Goal: Information Seeking & Learning: Understand process/instructions

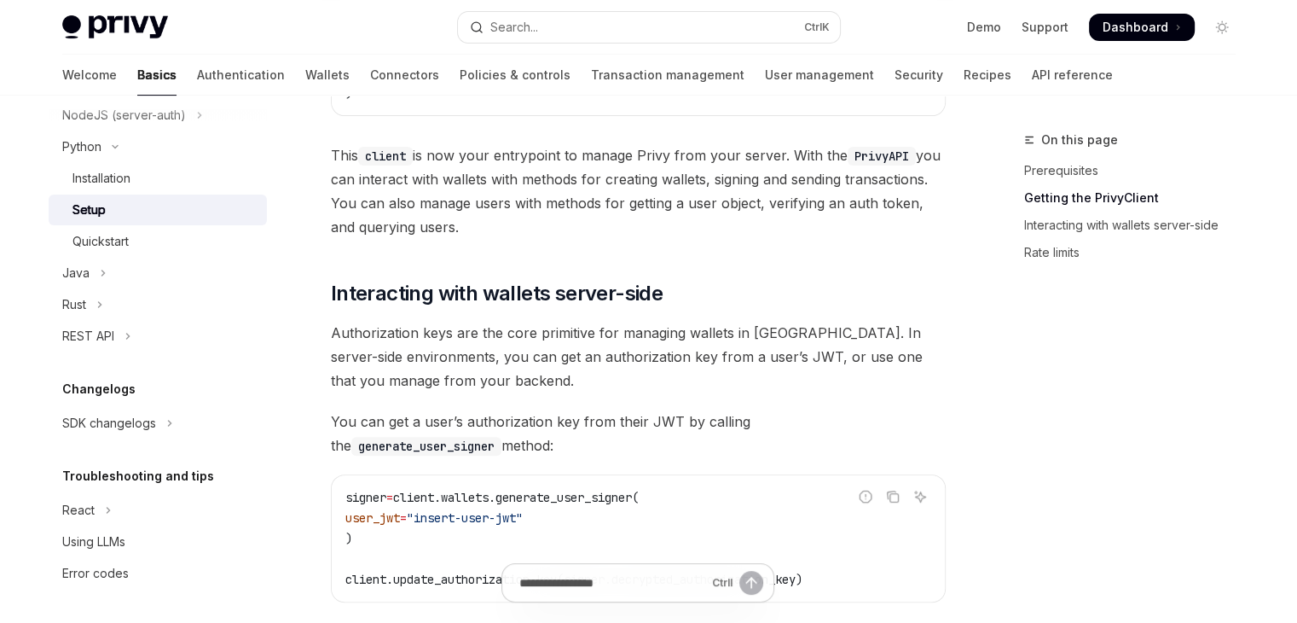
scroll to position [484, 0]
click at [170, 246] on div "Quickstart" at bounding box center [164, 241] width 184 height 20
type textarea "*"
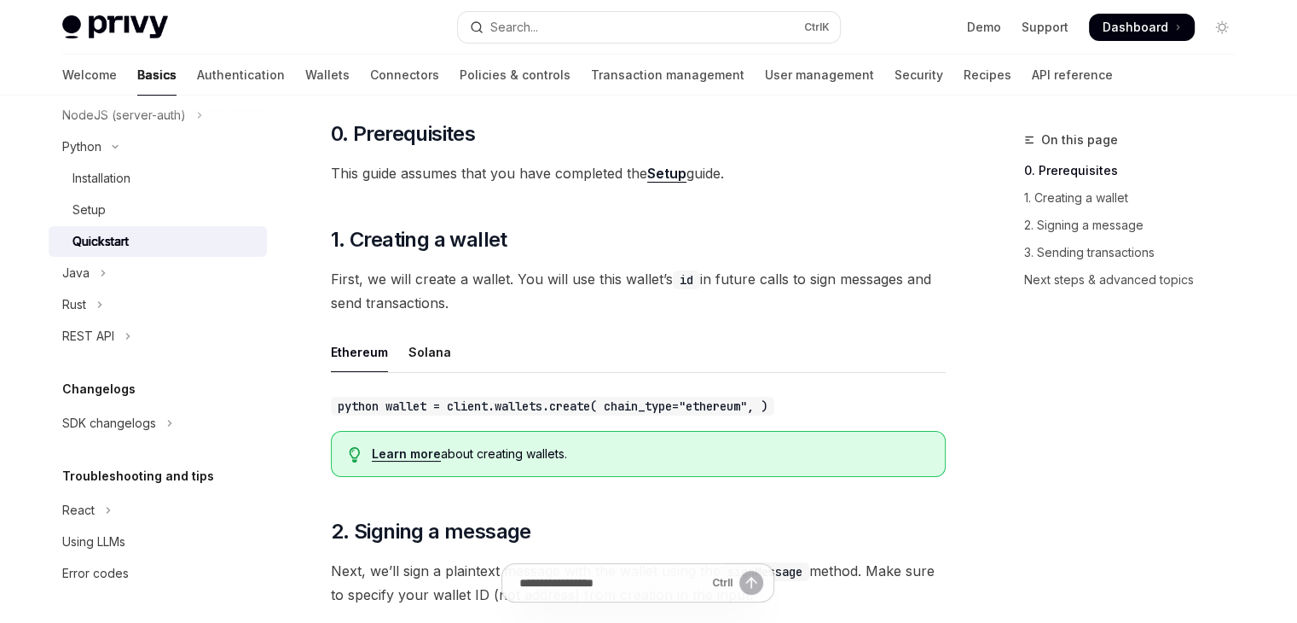
scroll to position [345, 0]
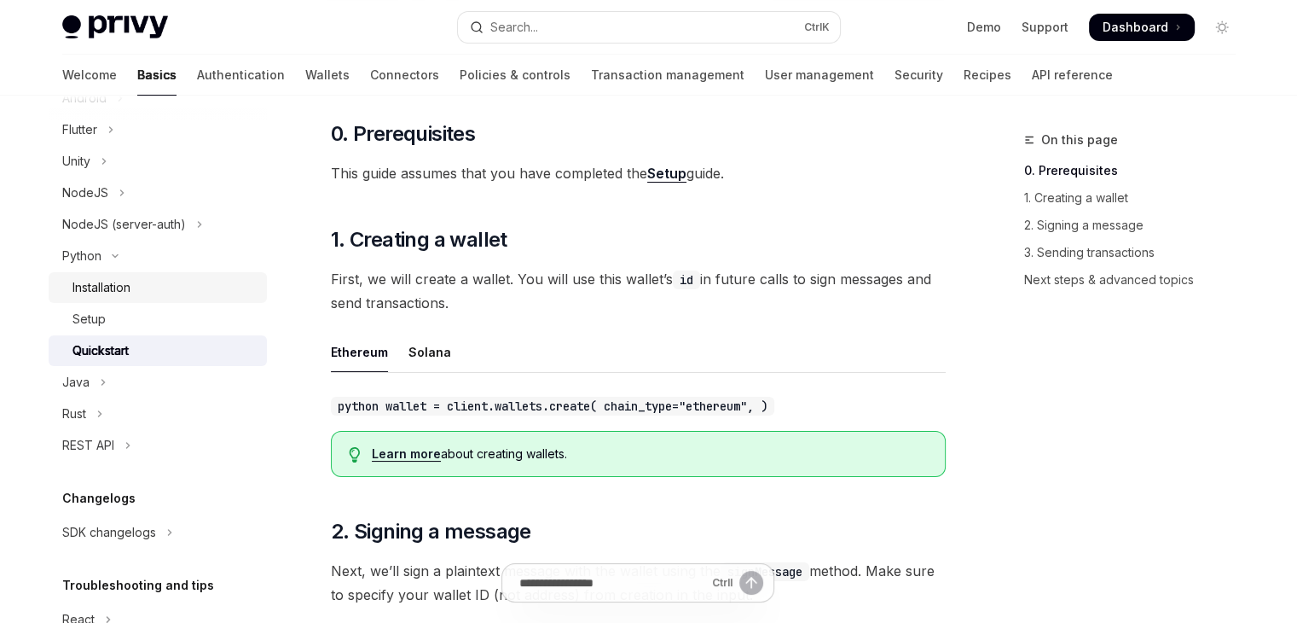
click at [133, 286] on div "Installation" at bounding box center [164, 287] width 184 height 20
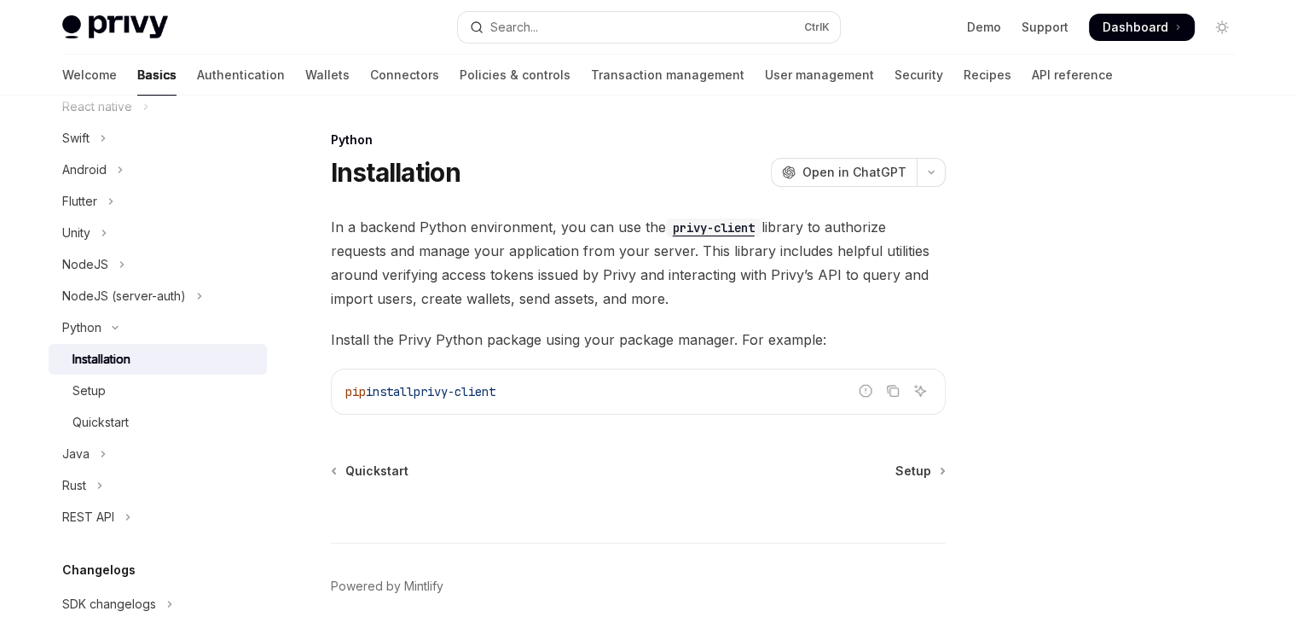
scroll to position [32, 0]
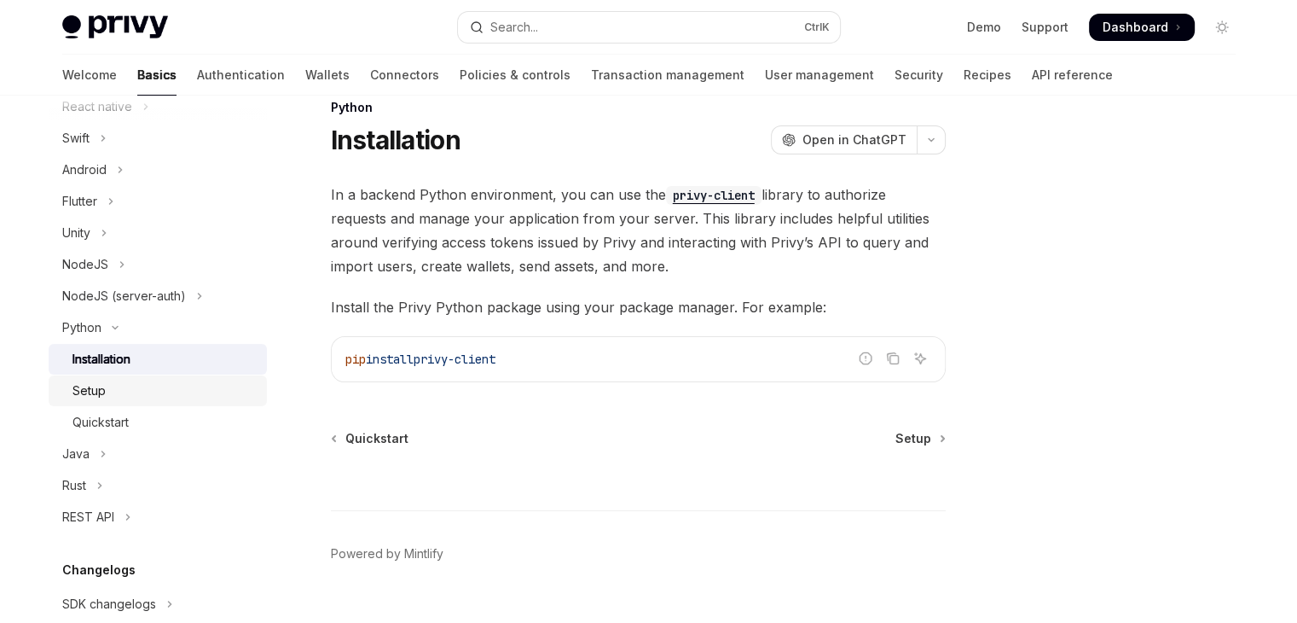
click at [151, 393] on div "Setup" at bounding box center [164, 390] width 184 height 20
type textarea "*"
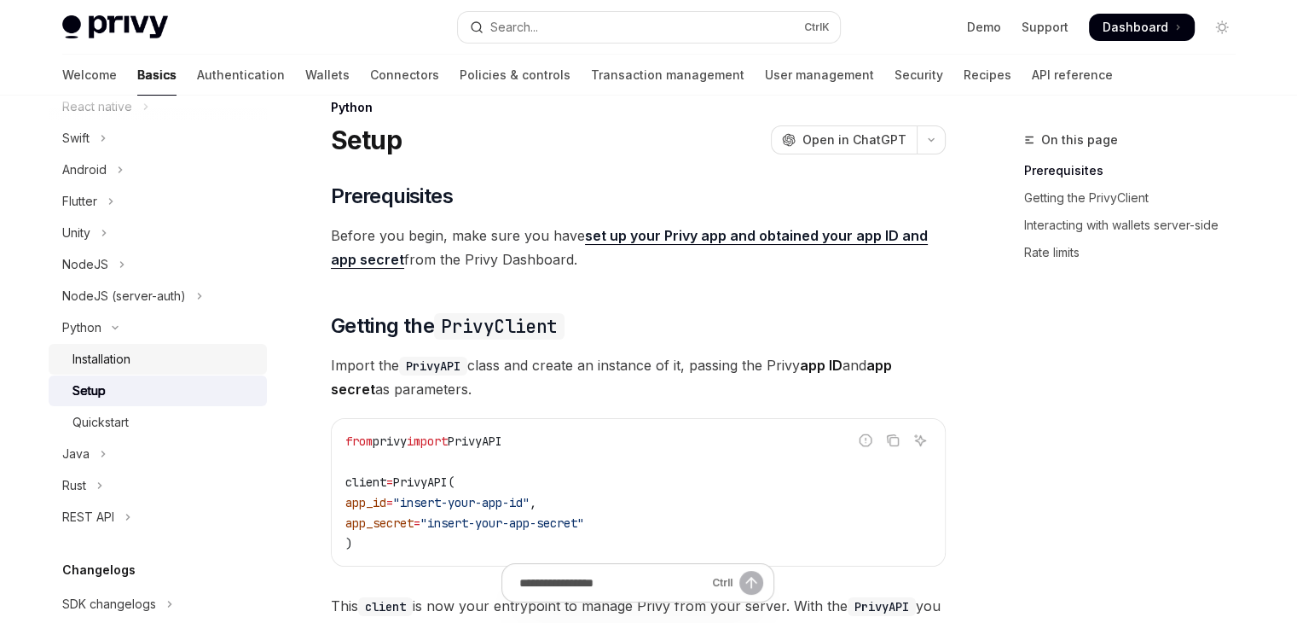
click at [133, 345] on link "Installation" at bounding box center [158, 359] width 218 height 31
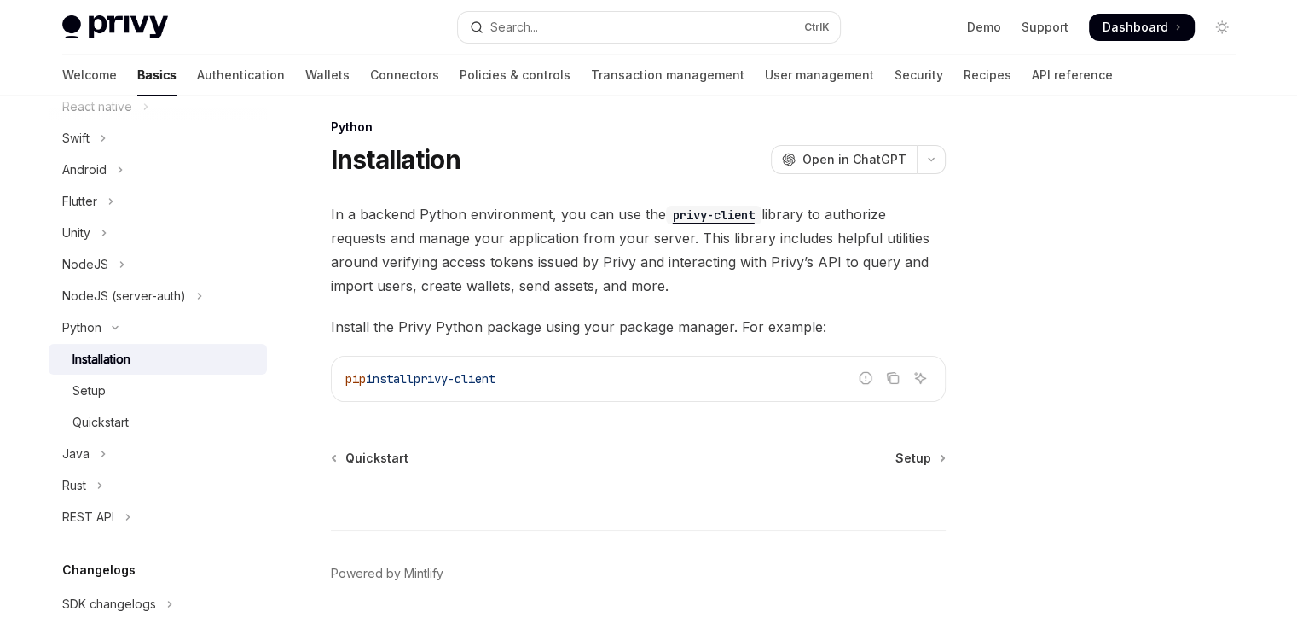
scroll to position [14, 0]
click at [144, 403] on link "Setup" at bounding box center [158, 390] width 218 height 31
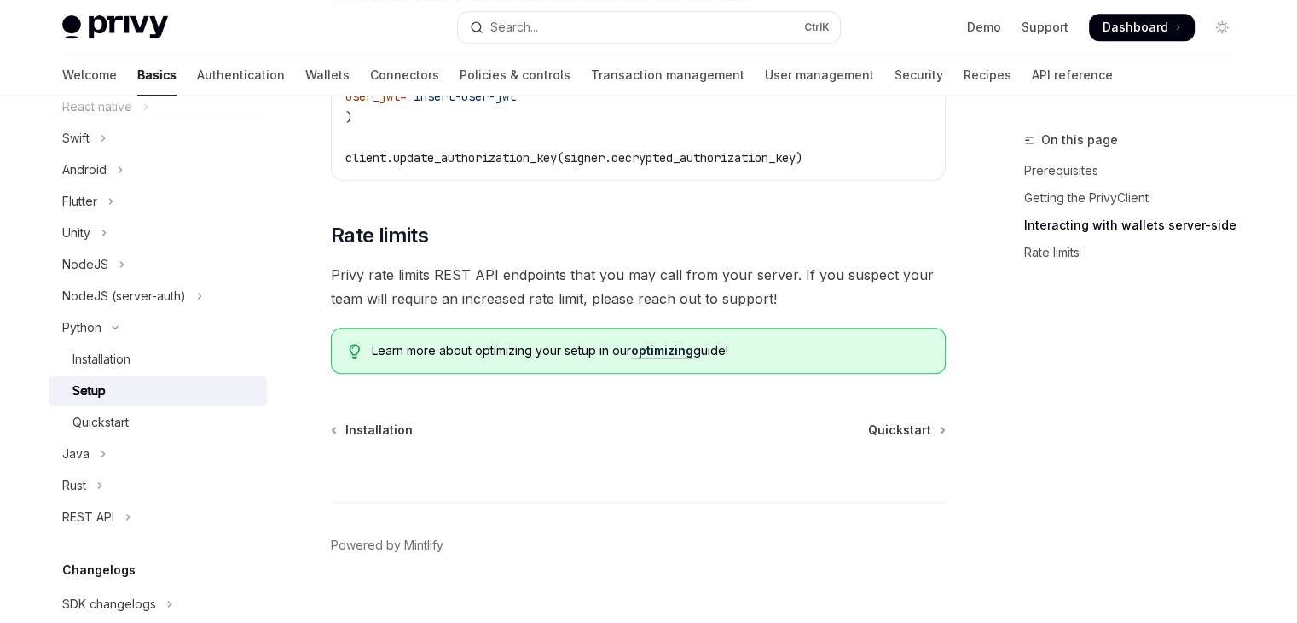
scroll to position [929, 0]
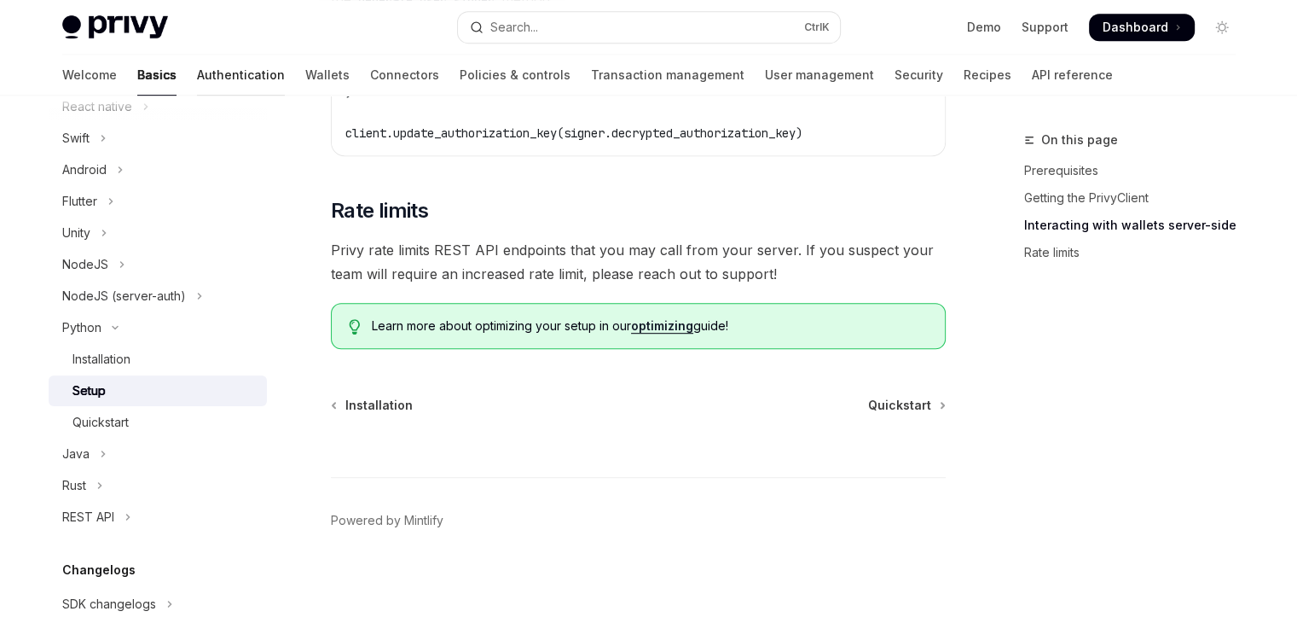
click at [197, 76] on link "Authentication" at bounding box center [241, 75] width 88 height 41
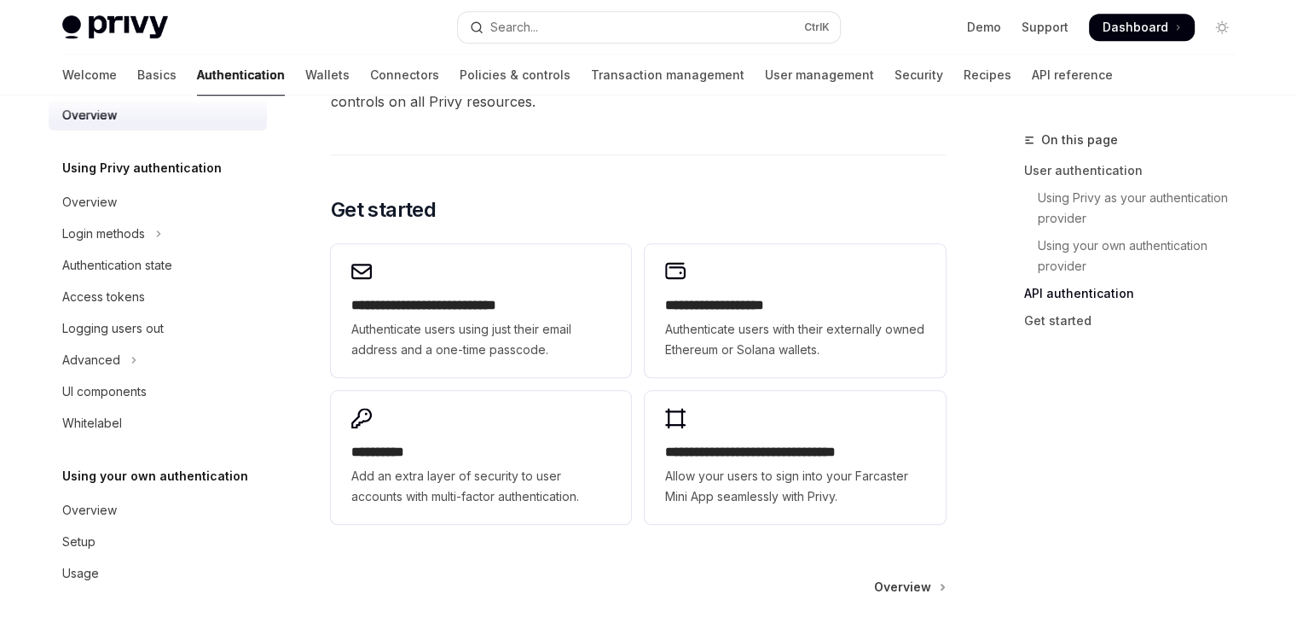
scroll to position [1433, 0]
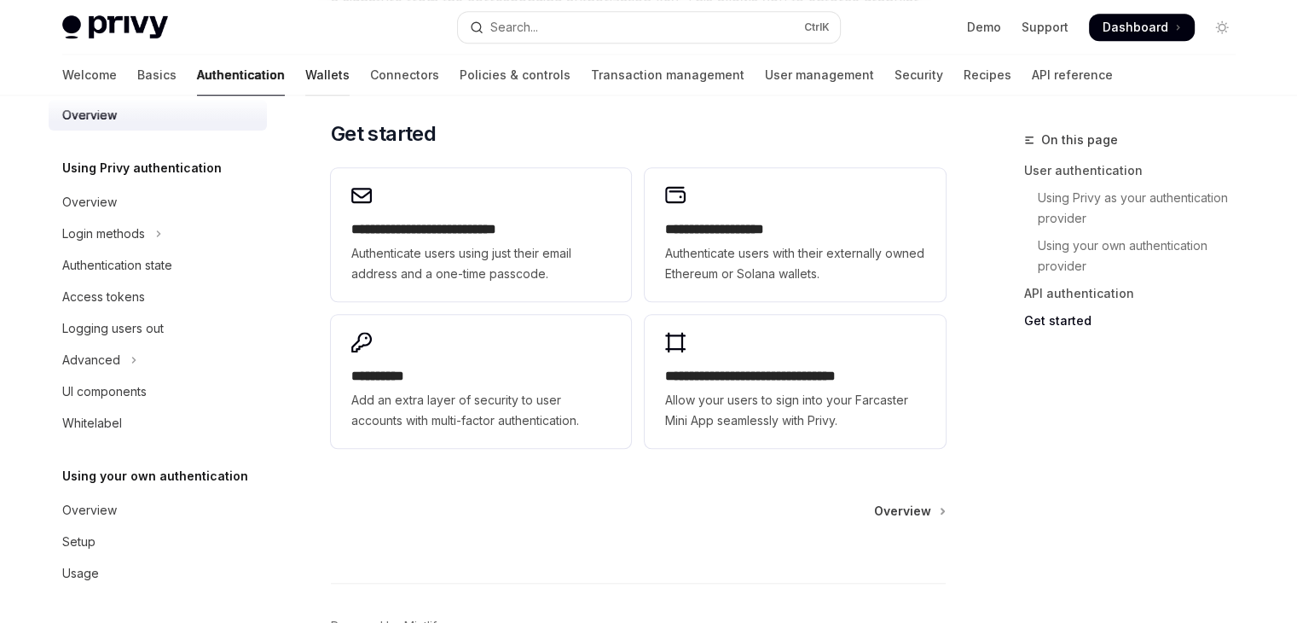
click at [305, 81] on link "Wallets" at bounding box center [327, 75] width 44 height 41
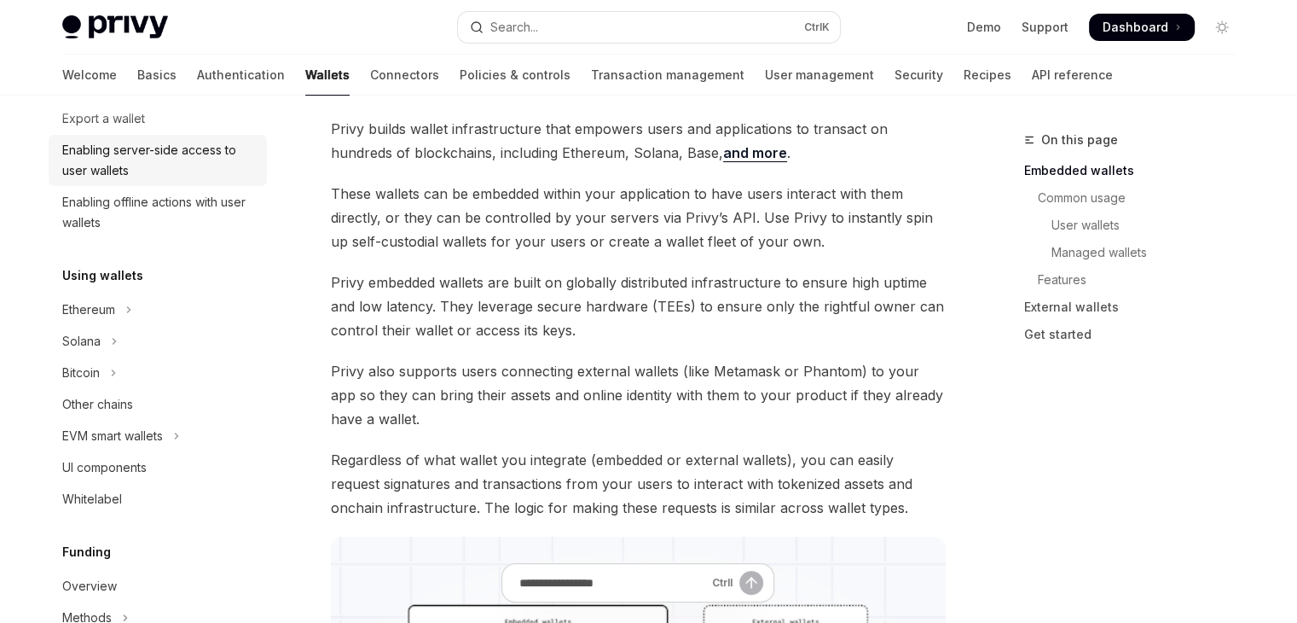
scroll to position [292, 0]
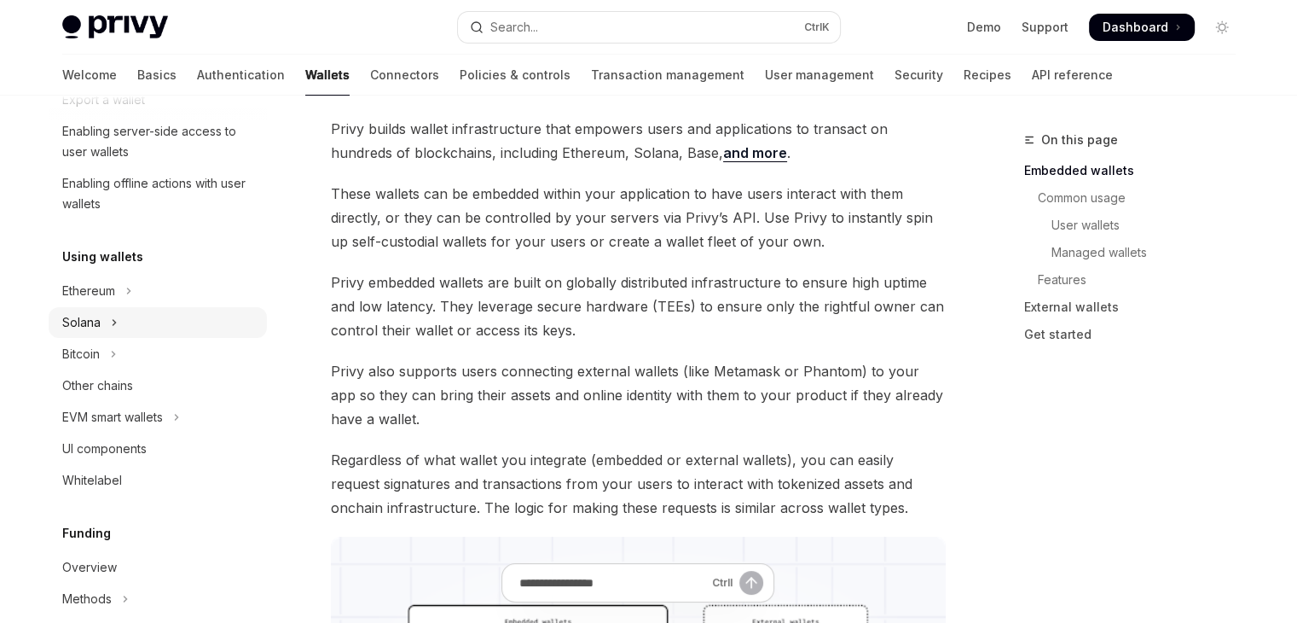
click at [113, 318] on icon "Toggle Solana section" at bounding box center [114, 322] width 7 height 20
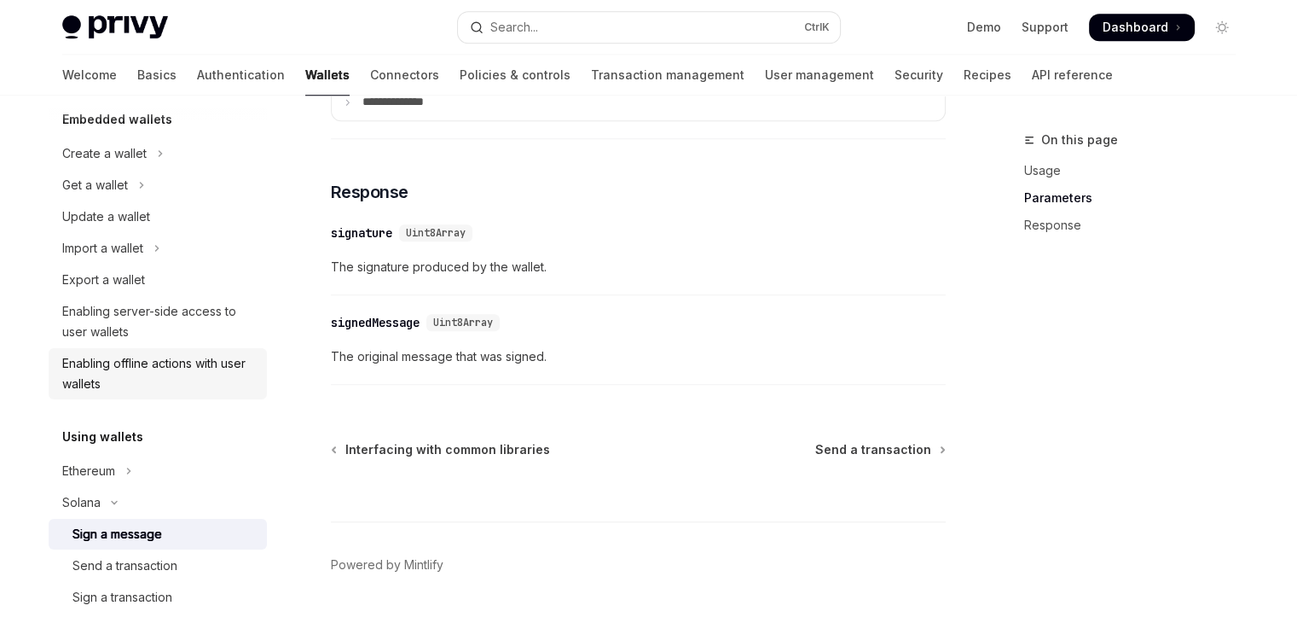
scroll to position [119, 0]
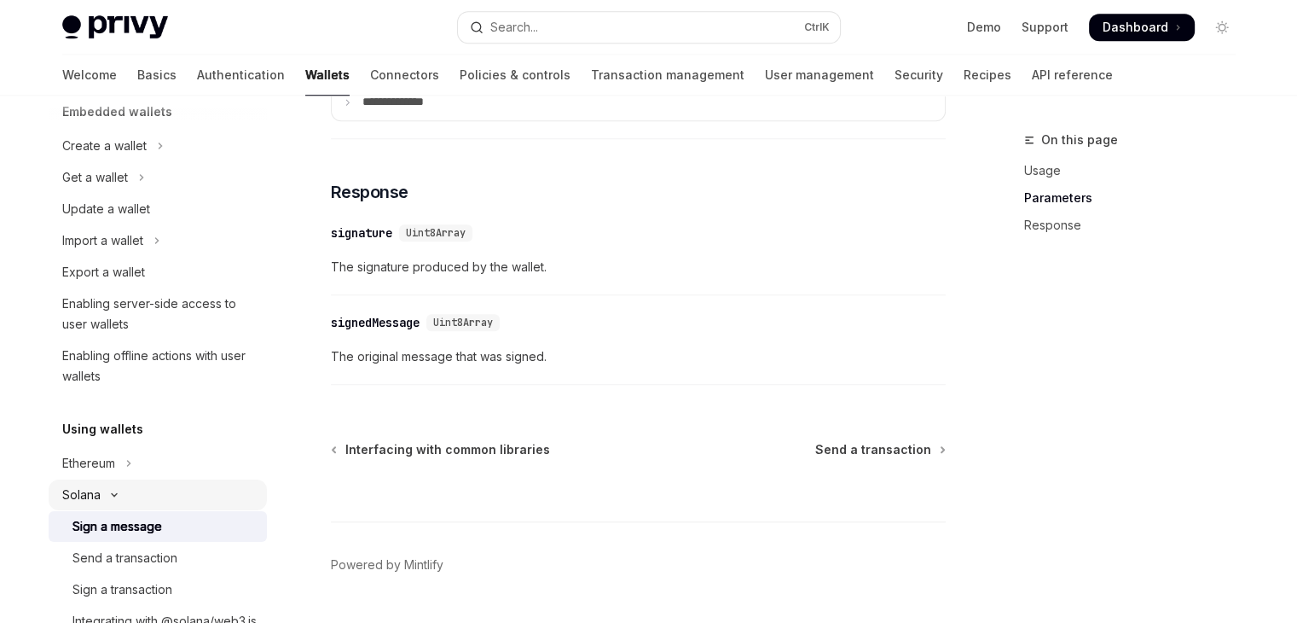
click at [129, 495] on button "Solana" at bounding box center [158, 494] width 218 height 31
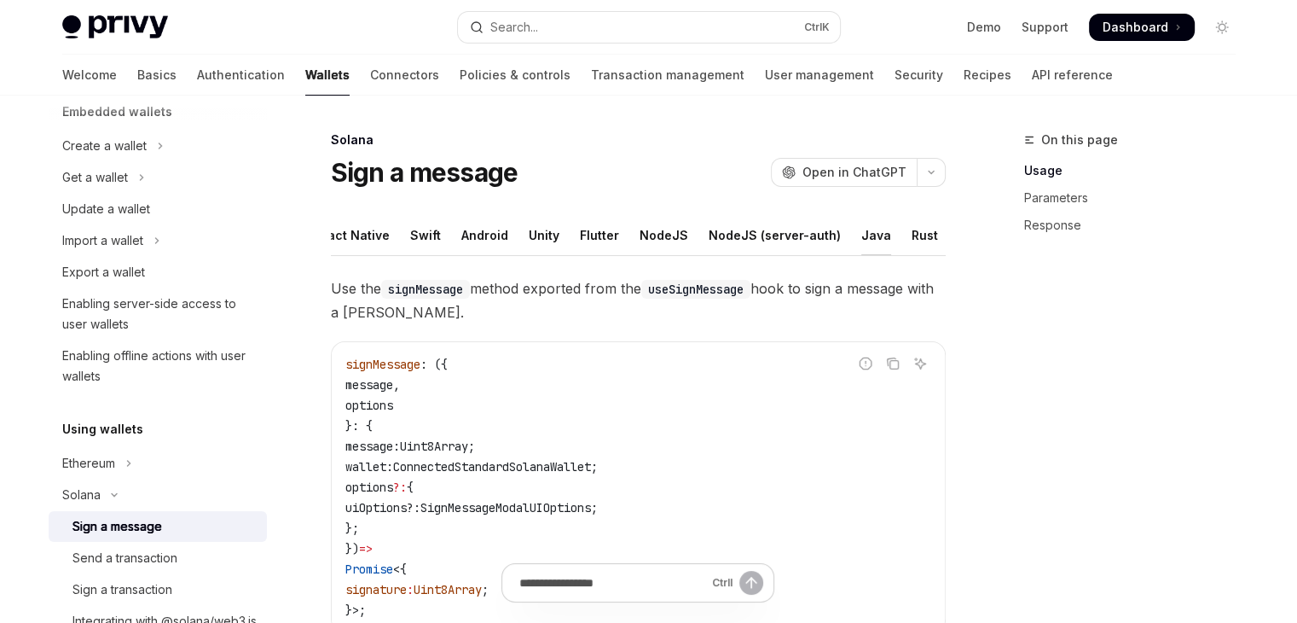
scroll to position [0, 116]
click at [917, 231] on div "REST API" at bounding box center [944, 235] width 54 height 40
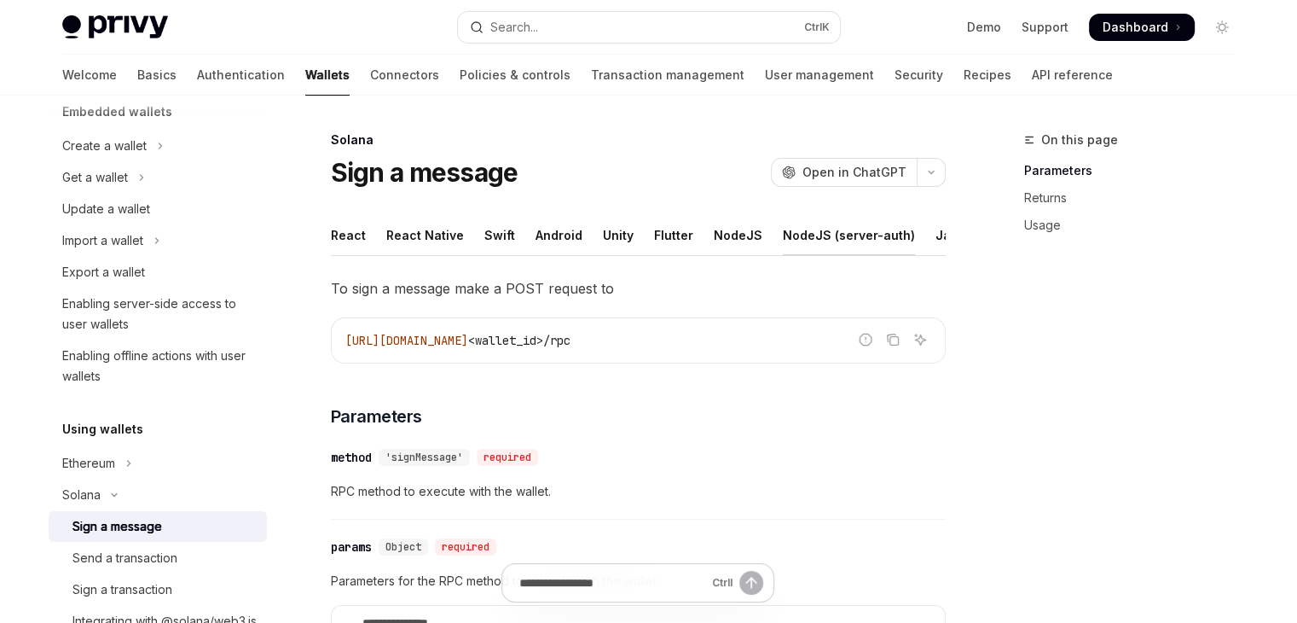
click at [858, 235] on div "NodeJS (server-auth)" at bounding box center [849, 235] width 132 height 40
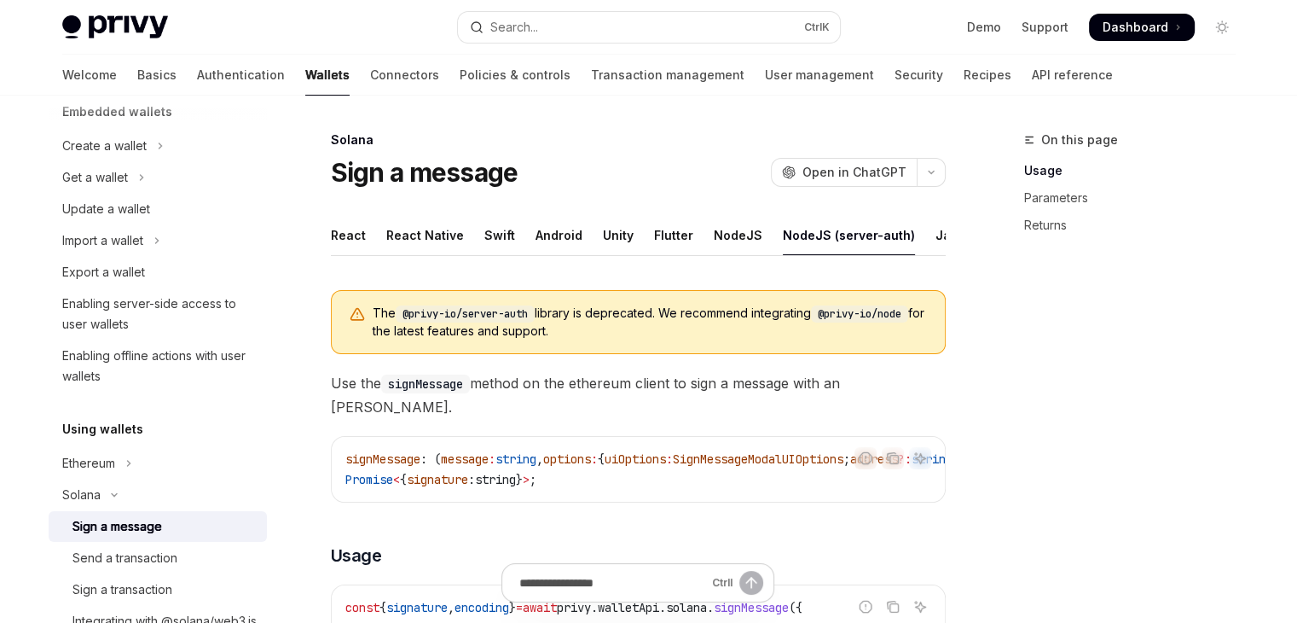
click at [751, 236] on ul "React React Native Swift Android Unity Flutter NodeJS NodeJS (server-auth) Java…" at bounding box center [638, 235] width 615 height 41
click at [727, 236] on div "NodeJS" at bounding box center [738, 235] width 49 height 40
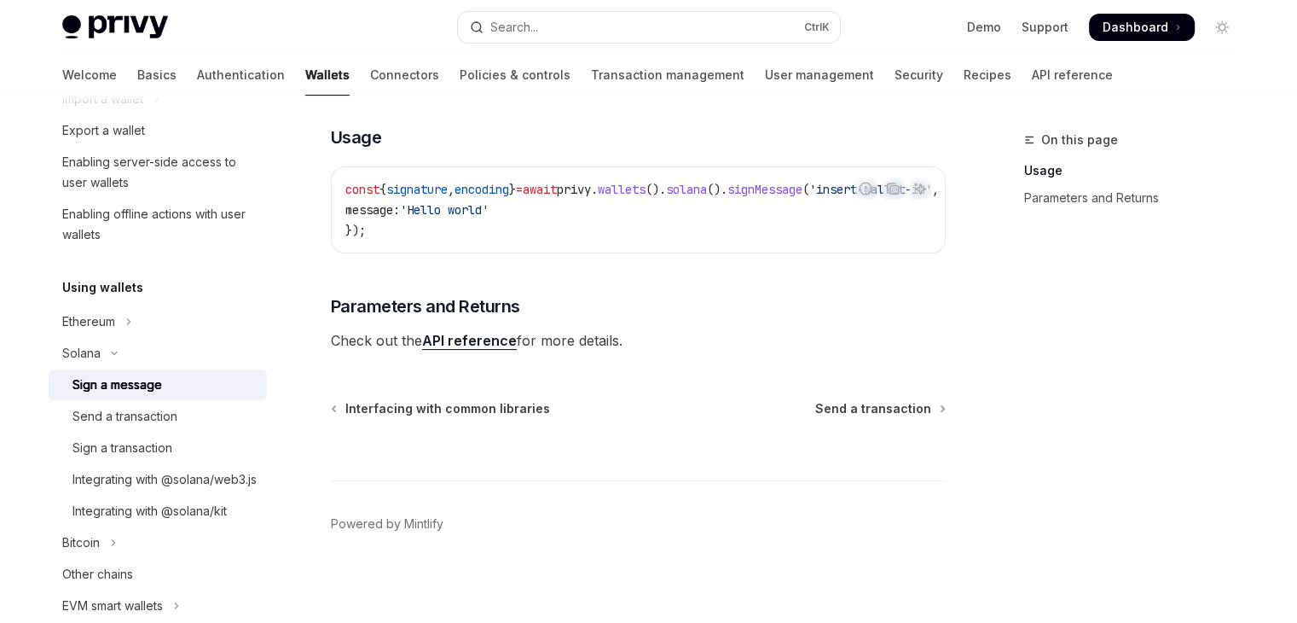
scroll to position [269, 0]
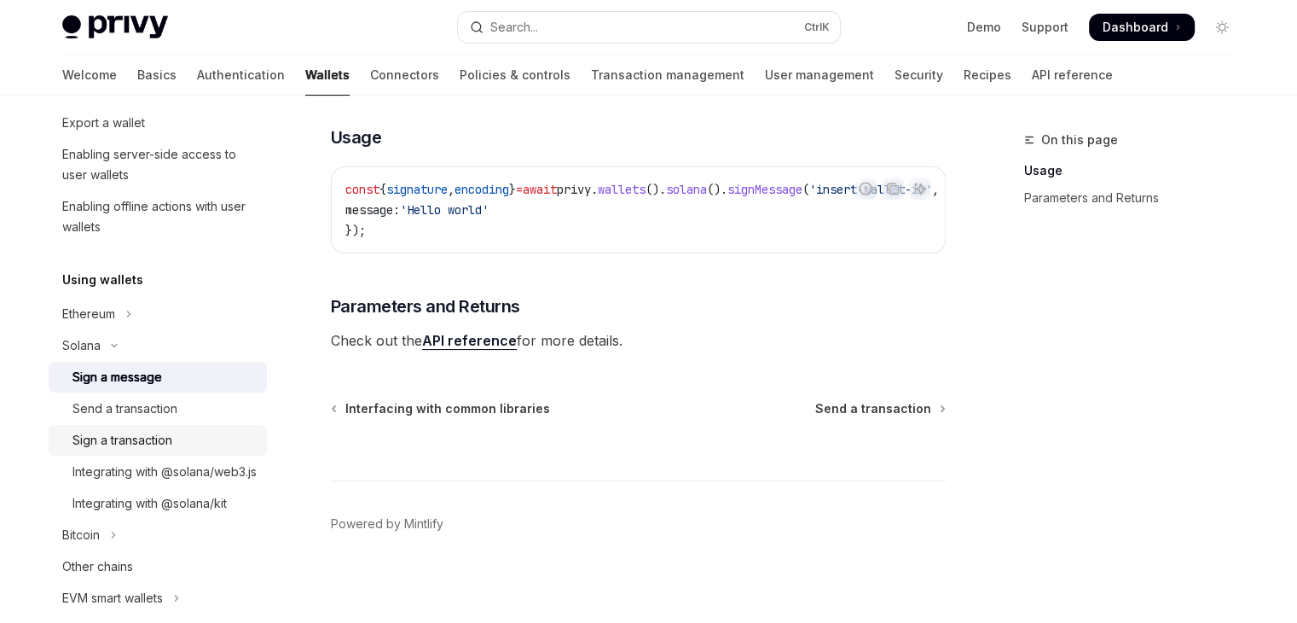
click at [214, 425] on link "Sign a transaction" at bounding box center [158, 440] width 218 height 31
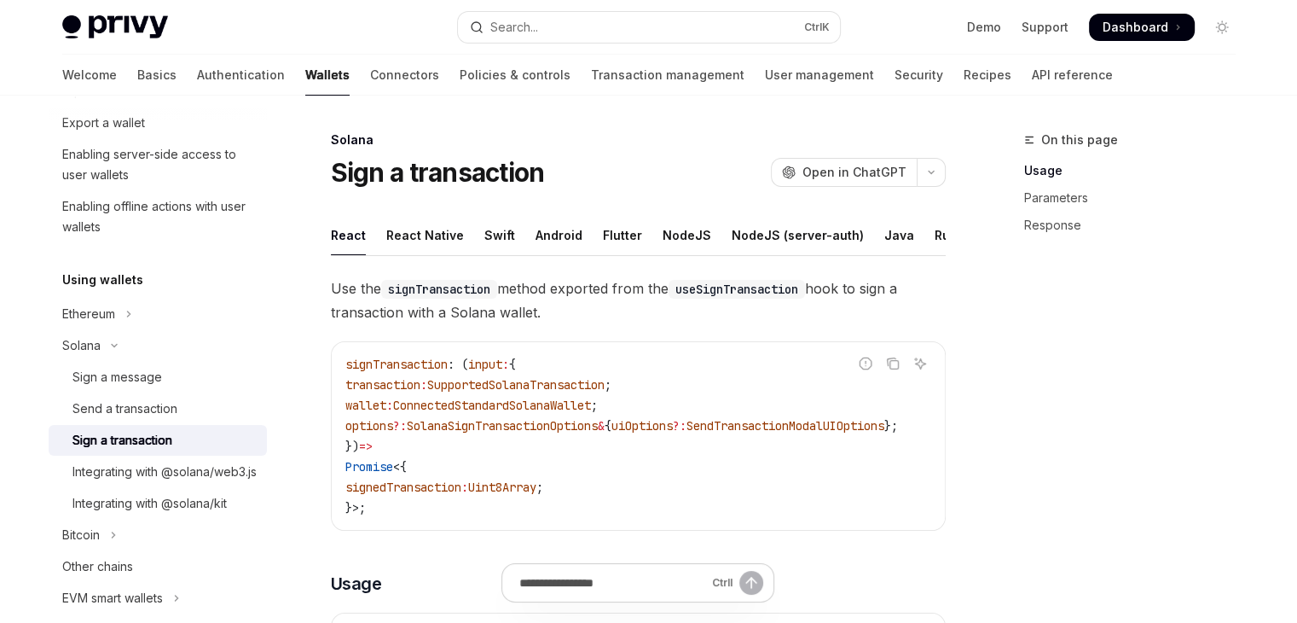
click at [214, 425] on link "Sign a transaction" at bounding box center [158, 440] width 218 height 31
click at [178, 468] on div "Integrating with @solana/web3.js" at bounding box center [164, 471] width 184 height 20
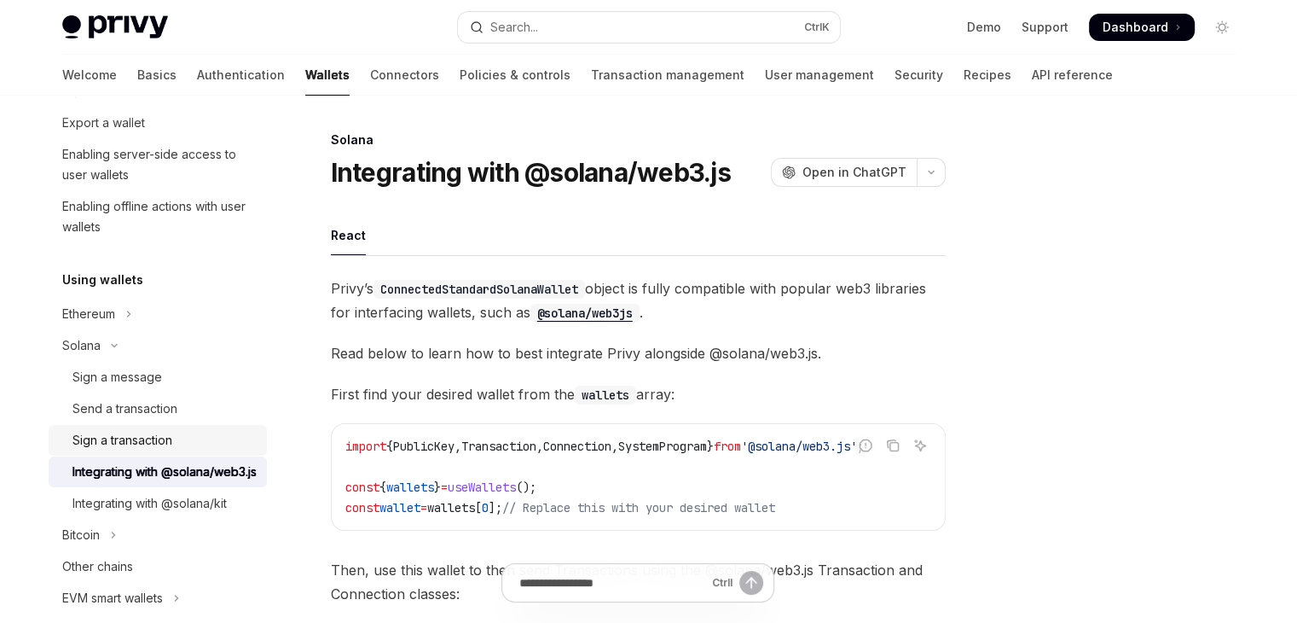
click at [192, 438] on div "Sign a transaction" at bounding box center [164, 440] width 184 height 20
click at [232, 513] on div "Integrating with @solana/kit" at bounding box center [164, 503] width 184 height 20
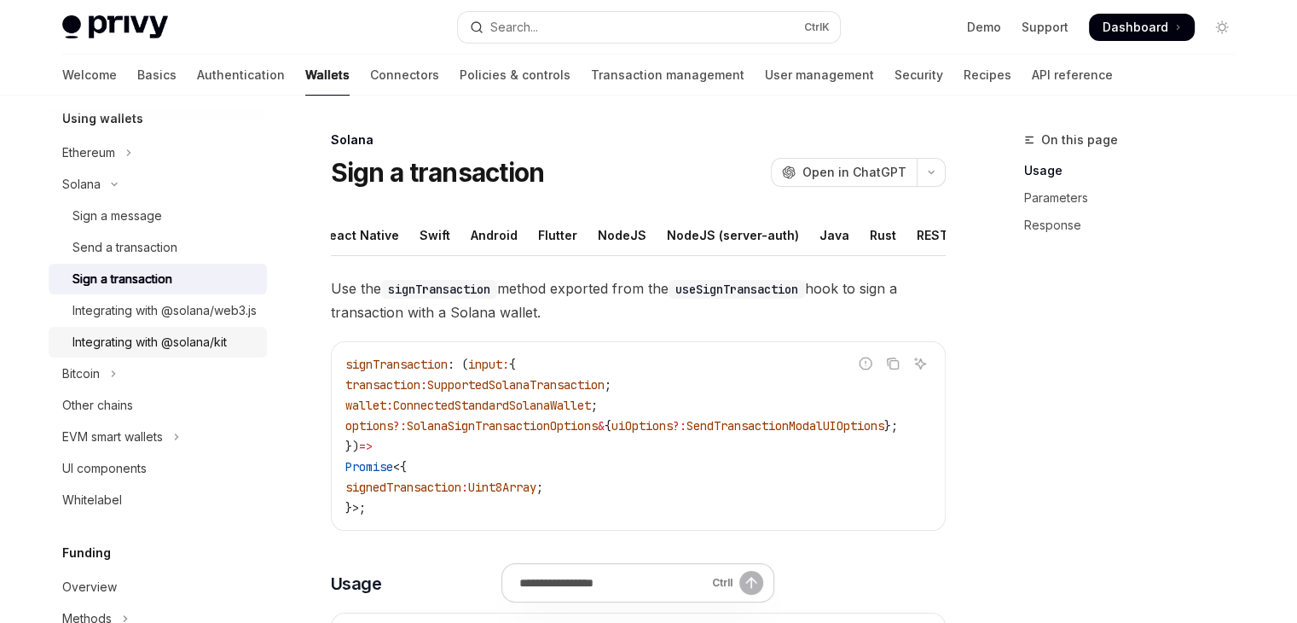
scroll to position [450, 0]
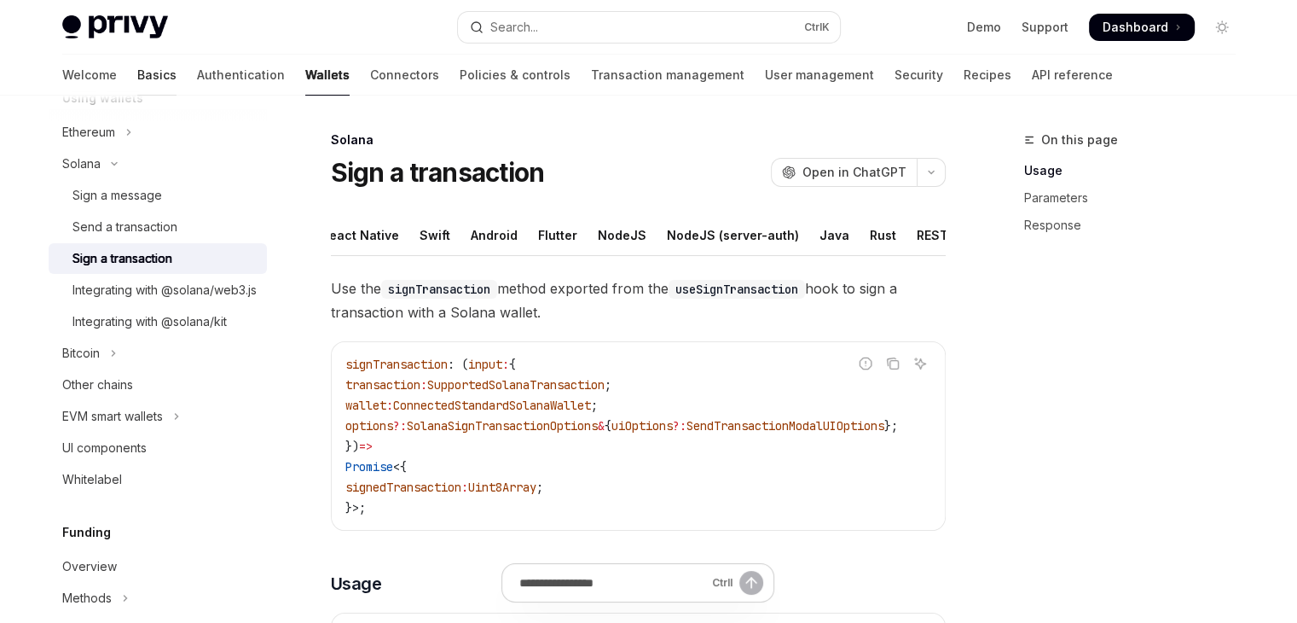
click at [137, 75] on link "Basics" at bounding box center [156, 75] width 39 height 41
type textarea "*"
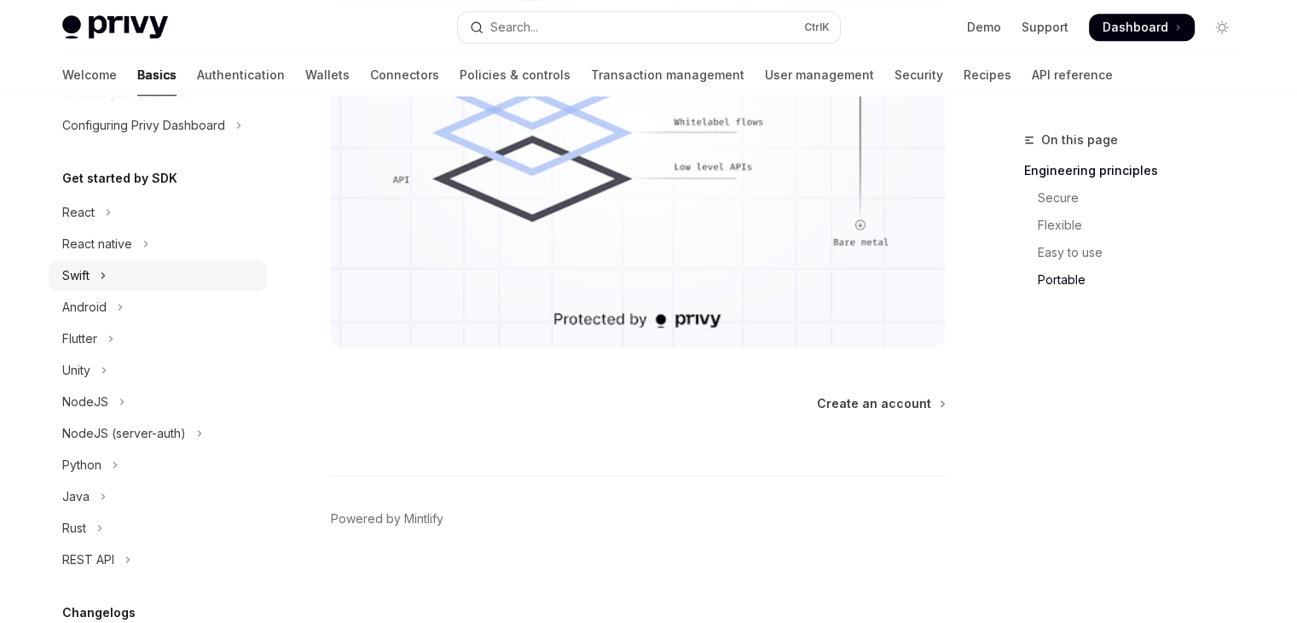
scroll to position [160, 0]
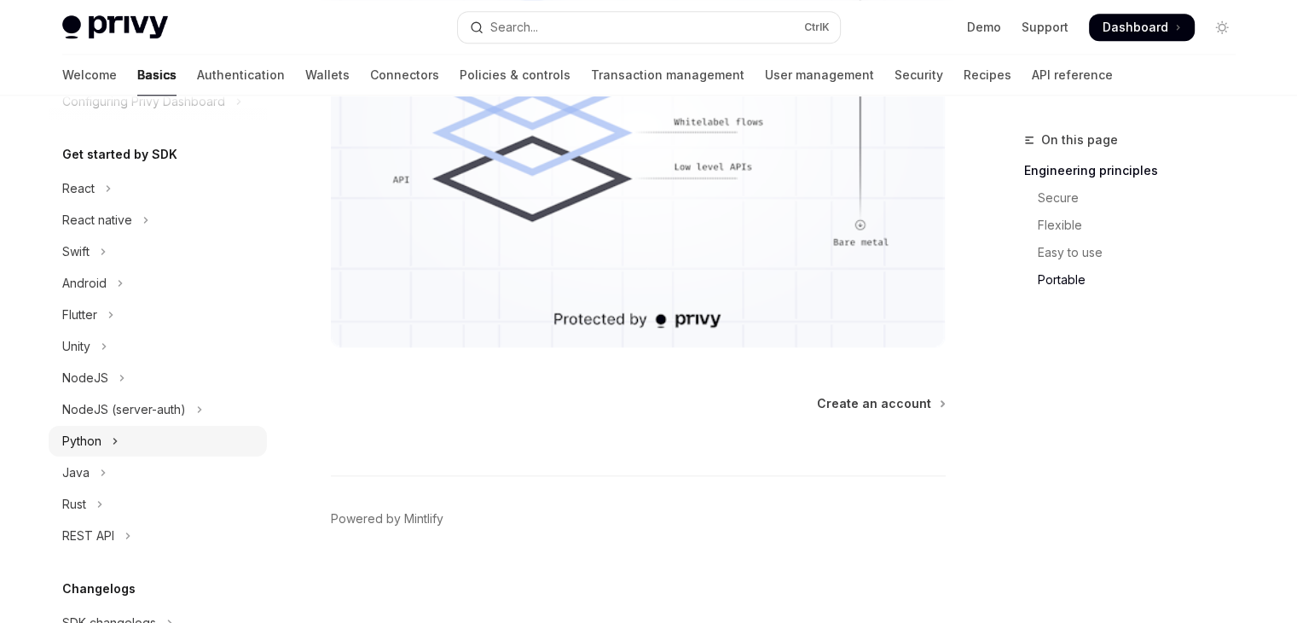
click at [84, 439] on div "Python" at bounding box center [81, 441] width 39 height 20
click at [102, 465] on div "Installation" at bounding box center [101, 472] width 58 height 20
